Goal: Check status: Check status

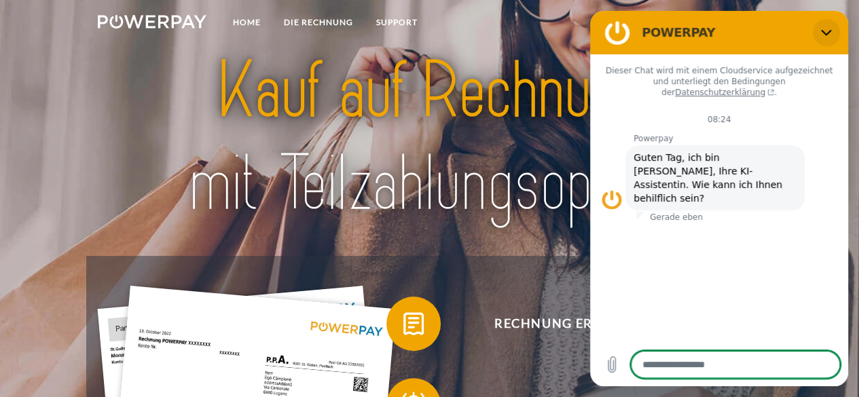
click at [823, 32] on icon "Schließen" at bounding box center [826, 33] width 10 height 6
type textarea "*"
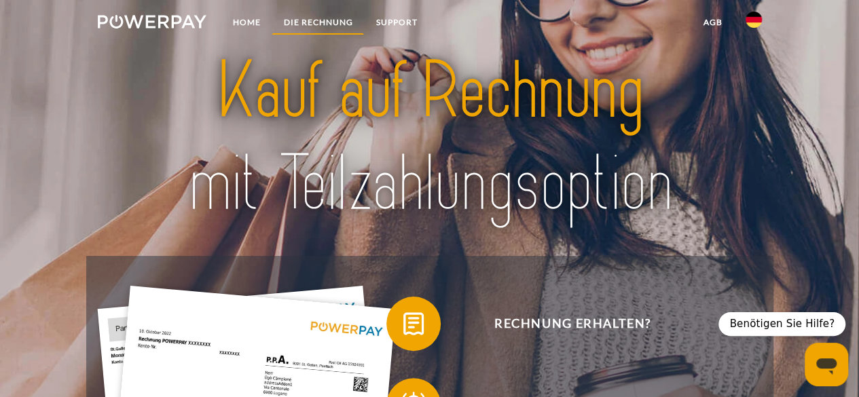
click at [326, 20] on link "DIE RECHNUNG" at bounding box center [318, 22] width 92 height 24
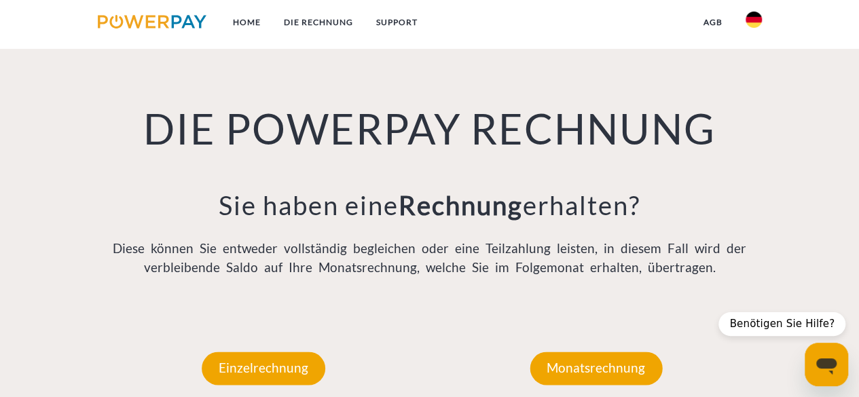
scroll to position [890, 0]
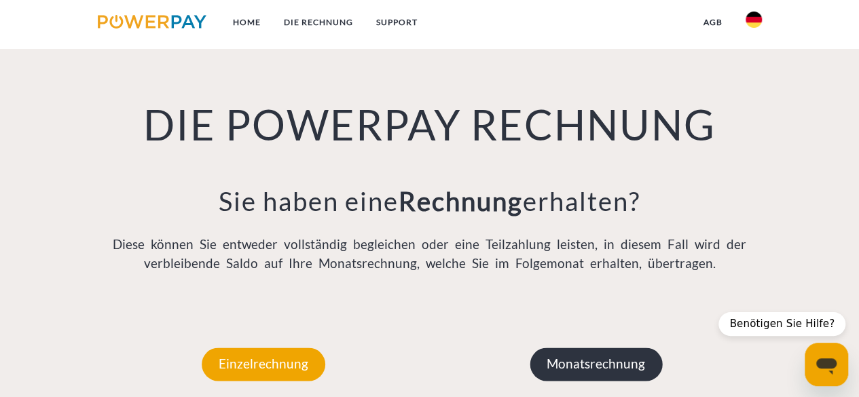
click at [599, 369] on p "Monatsrechnung" at bounding box center [596, 364] width 132 height 33
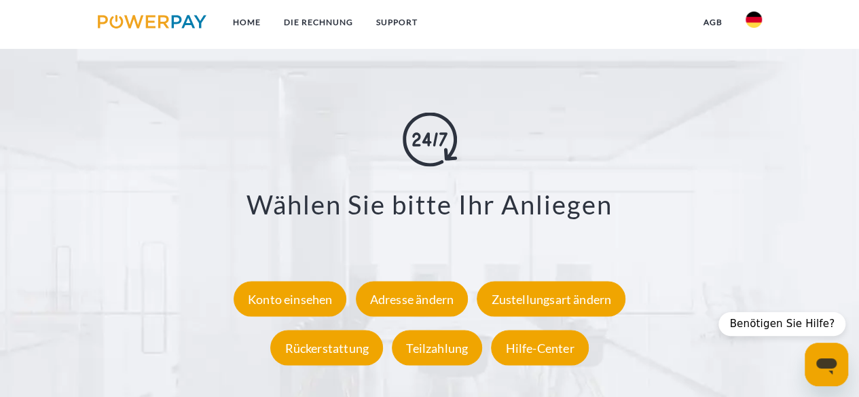
scroll to position [2316, 0]
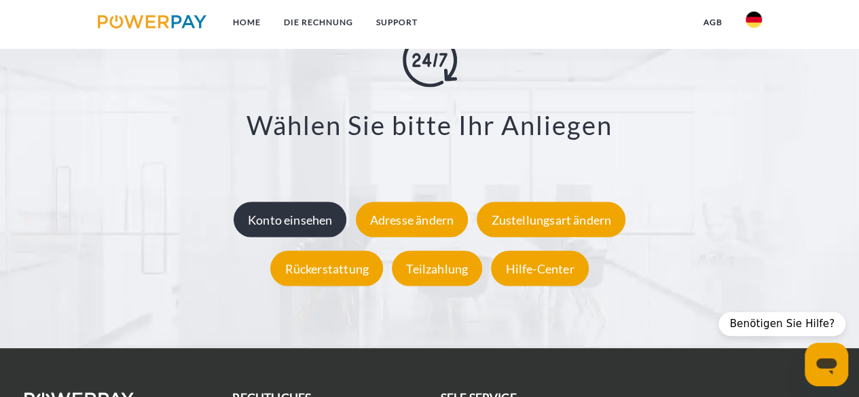
click at [325, 221] on div "Konto einsehen" at bounding box center [290, 219] width 113 height 35
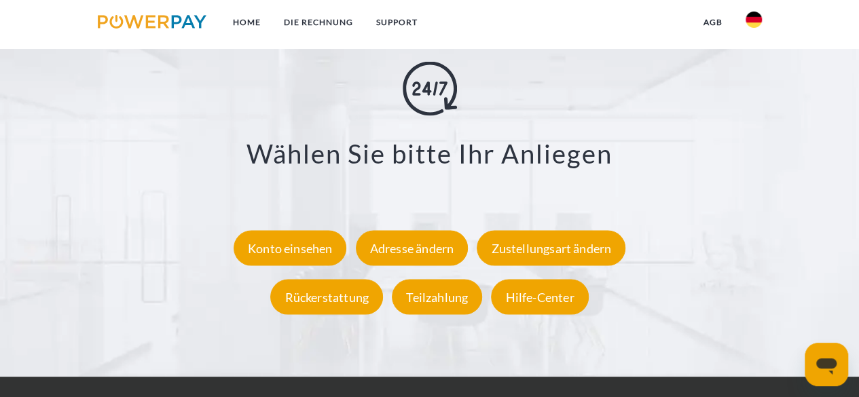
scroll to position [2377, 0]
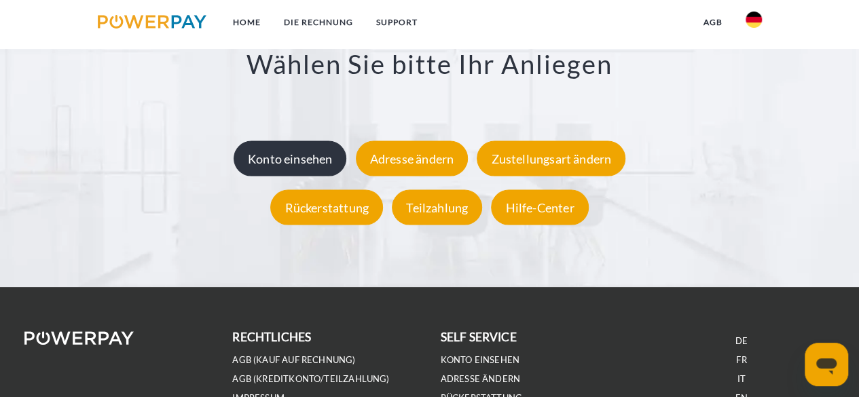
click at [303, 166] on div "Konto einsehen" at bounding box center [290, 158] width 113 height 35
